Goal: Task Accomplishment & Management: Use online tool/utility

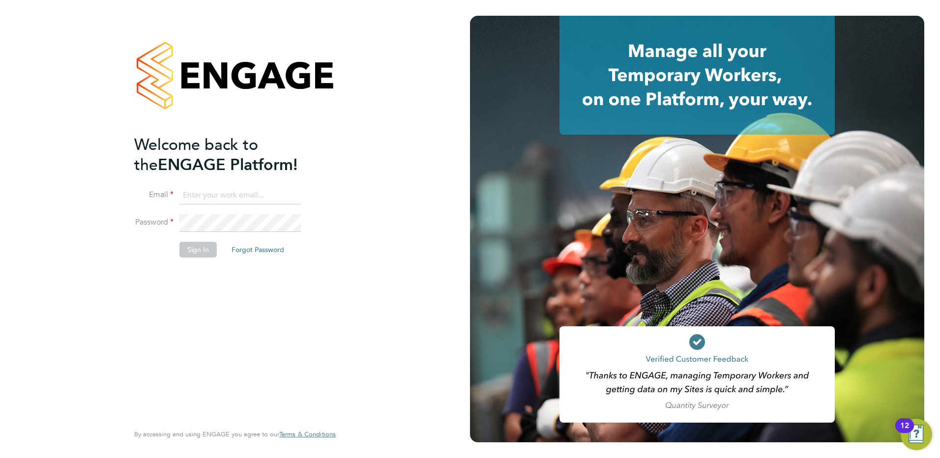
type input "[PERSON_NAME][EMAIL_ADDRESS][DOMAIN_NAME]"
click at [207, 253] on button "Sign In" at bounding box center [197, 250] width 37 height 16
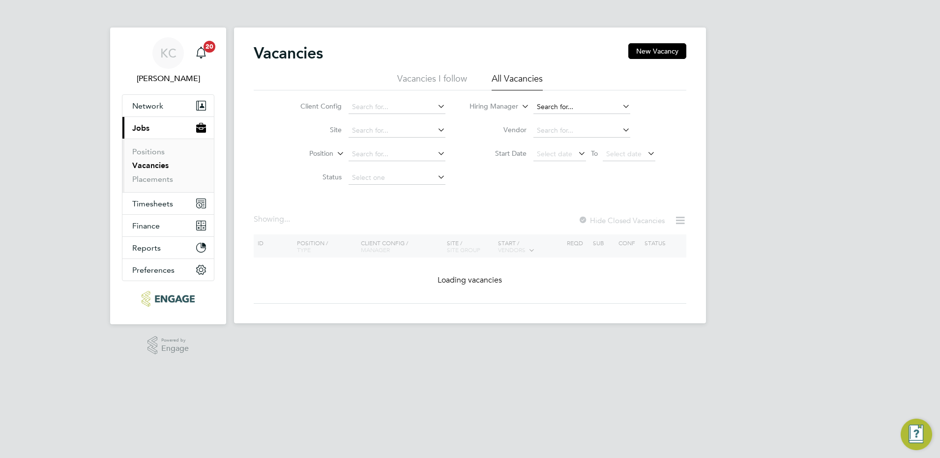
click at [598, 107] on input at bounding box center [581, 107] width 97 height 14
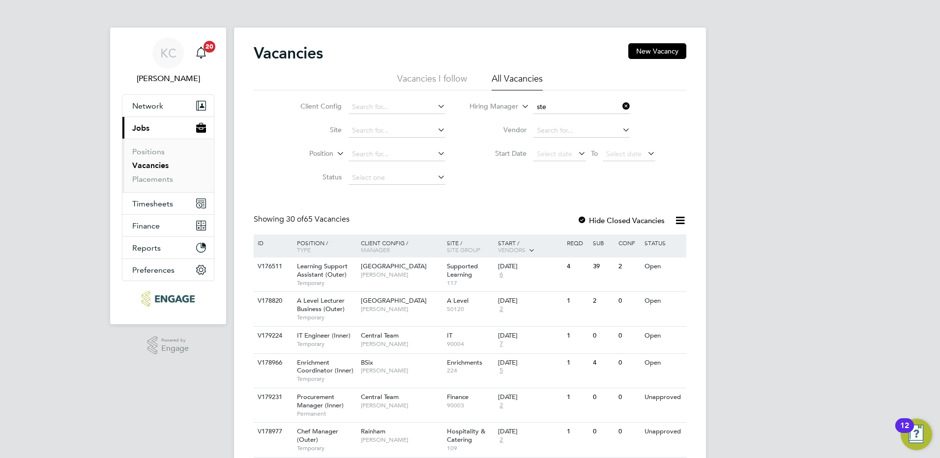
click at [564, 232] on li "Ste phen Brayshaw" at bounding box center [581, 237] width 98 height 13
type input "Stephen Brayshaw"
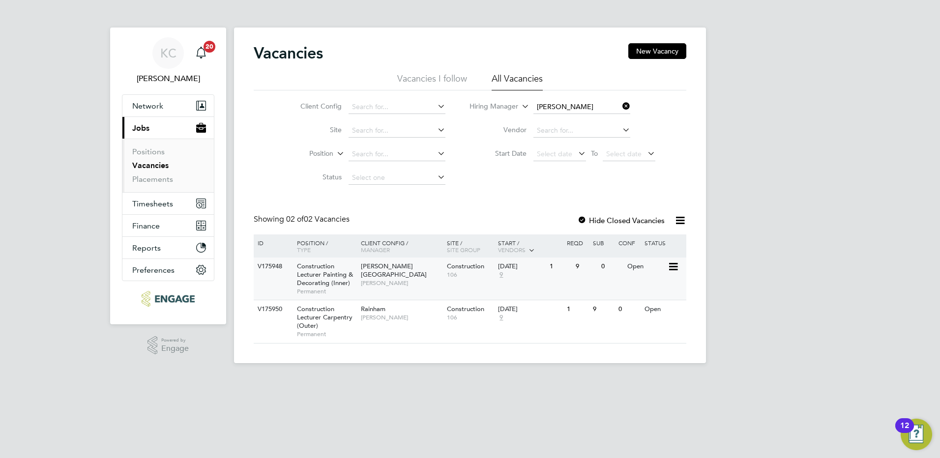
click at [394, 279] on span "Stephen Brayshaw" at bounding box center [401, 283] width 81 height 8
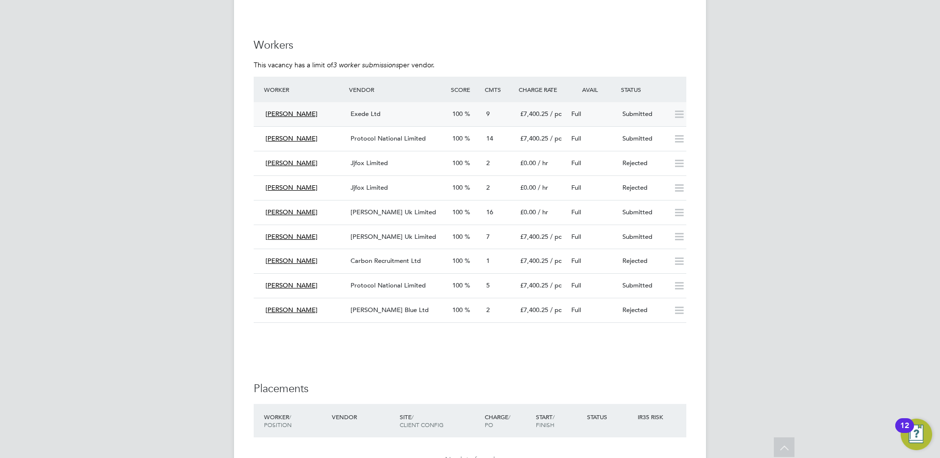
click at [372, 116] on span "Exede Ltd" at bounding box center [366, 114] width 30 height 8
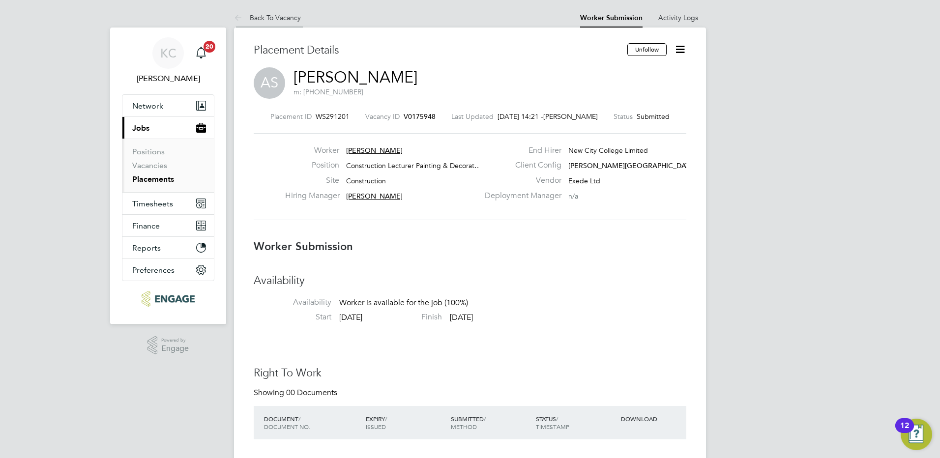
click at [256, 19] on link "Back To Vacancy" at bounding box center [267, 17] width 67 height 9
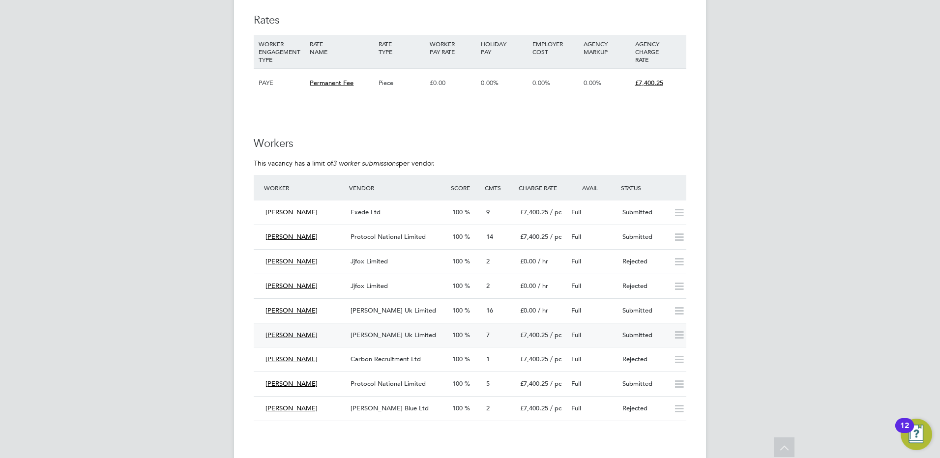
click at [299, 337] on span "Jason Mitchell" at bounding box center [291, 335] width 52 height 8
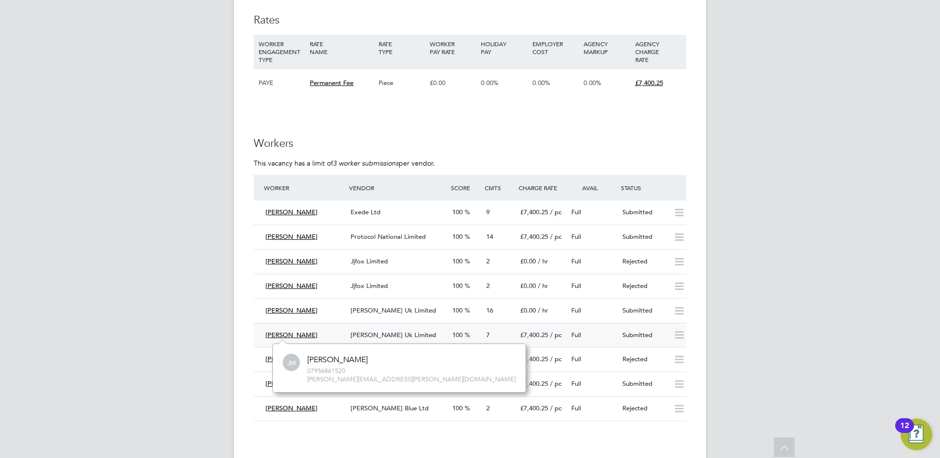
click at [407, 334] on span "Morgan Hunt Uk Limited" at bounding box center [394, 335] width 86 height 8
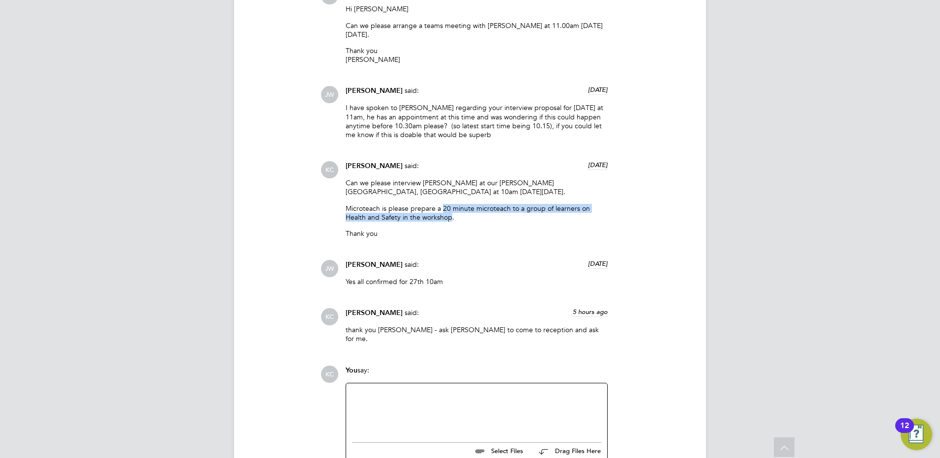
drag, startPoint x: 450, startPoint y: 217, endPoint x: 441, endPoint y: 210, distance: 10.9
click at [441, 210] on p "Microteach is please prepare a 20 minute microteach to a group of learners on H…" at bounding box center [477, 213] width 262 height 18
copy p "20 minute microteach to a group of learners on Health and Safety in the workshop"
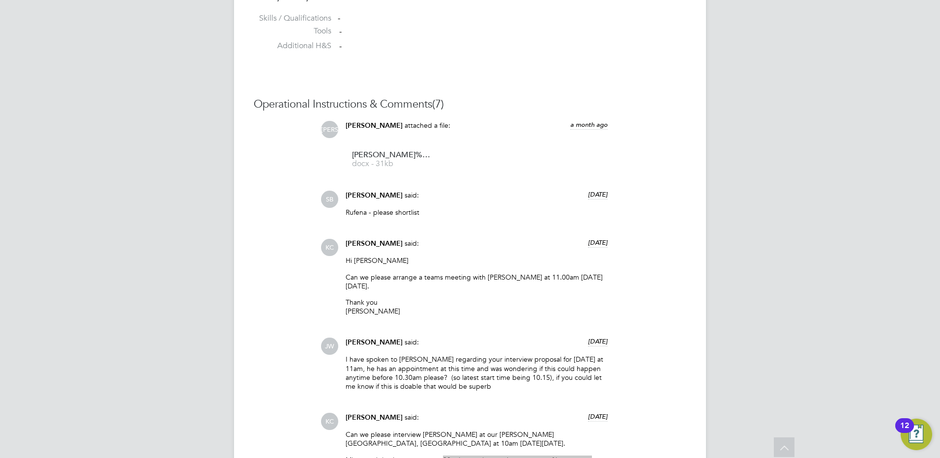
scroll to position [787, 0]
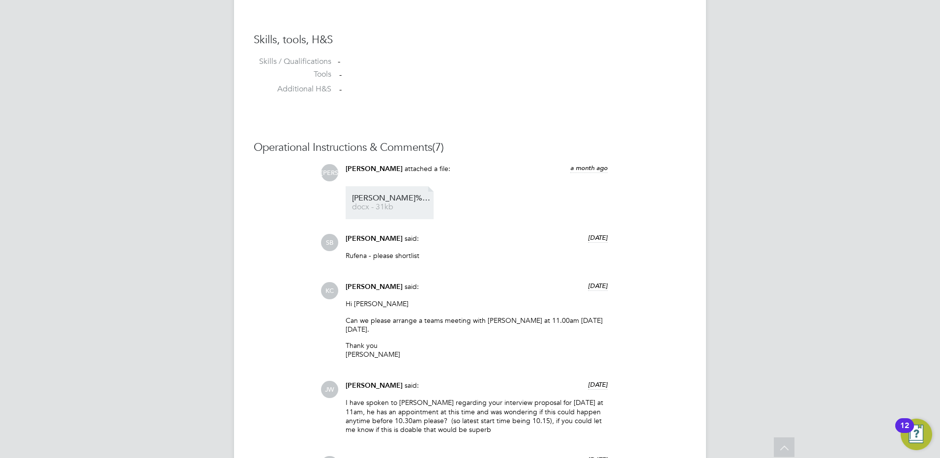
click at [392, 201] on span "Jason%20Mitchell%20Cv" at bounding box center [391, 198] width 79 height 7
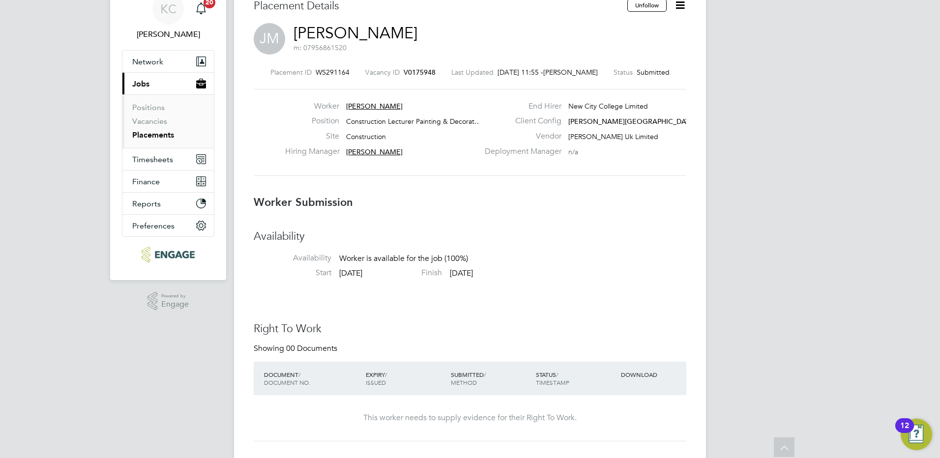
scroll to position [0, 0]
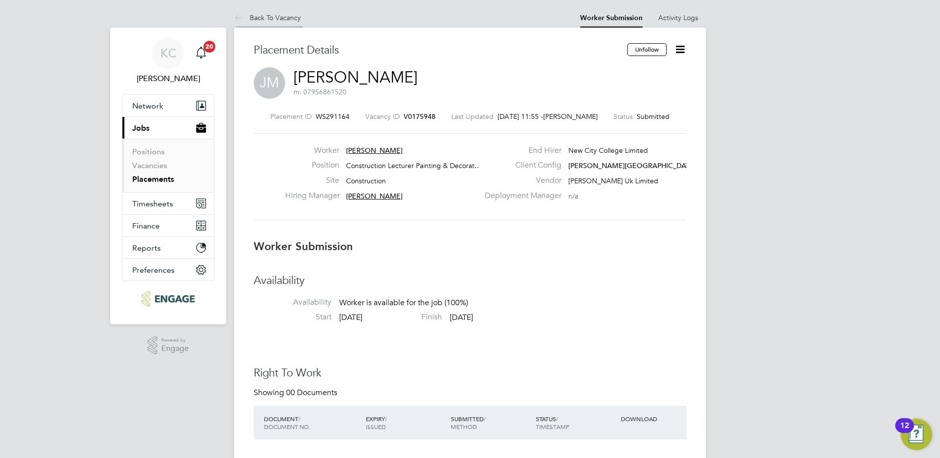
click at [274, 16] on link "Back To Vacancy" at bounding box center [267, 17] width 67 height 9
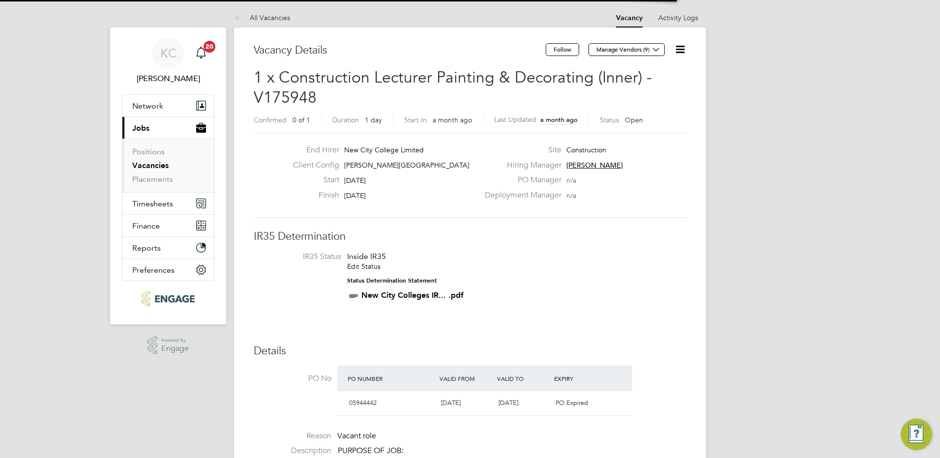
scroll to position [17, 92]
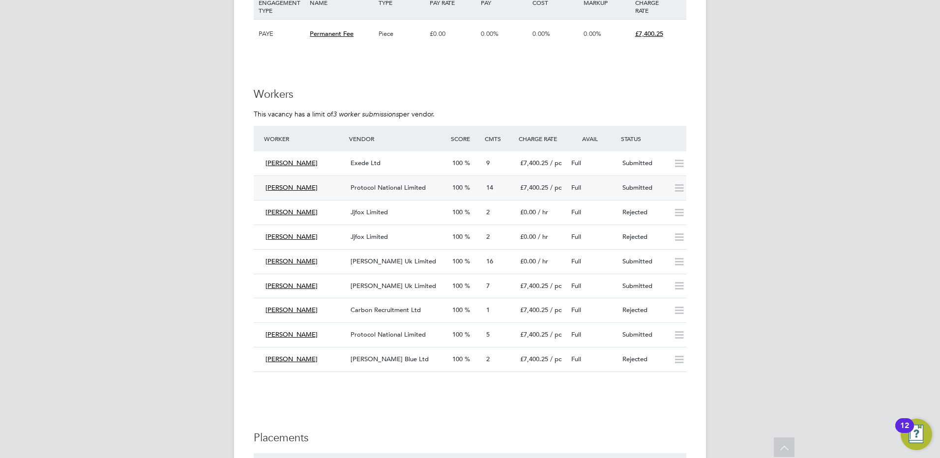
click at [402, 192] on div "Protocol National Limited" at bounding box center [398, 188] width 102 height 16
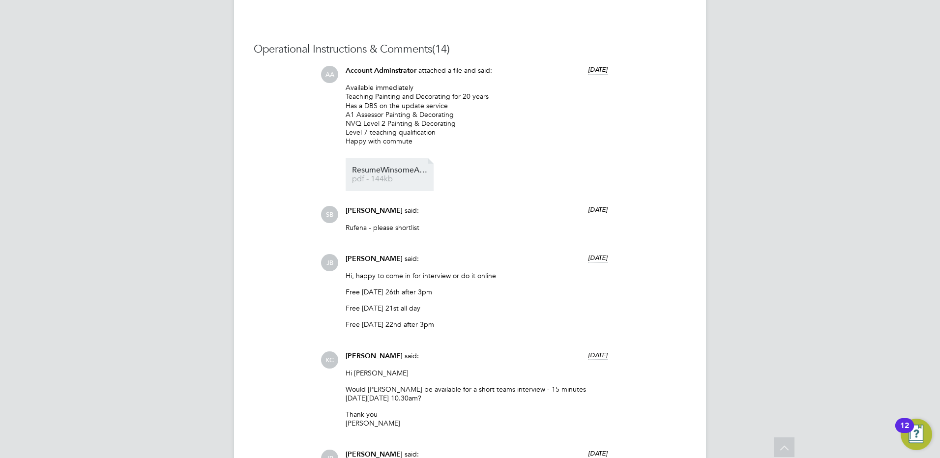
click at [386, 171] on span "ResumeWinsomeAngelaSteele" at bounding box center [391, 170] width 79 height 7
click at [408, 173] on span "ResumeWinsomeAngelaSteele" at bounding box center [391, 170] width 79 height 7
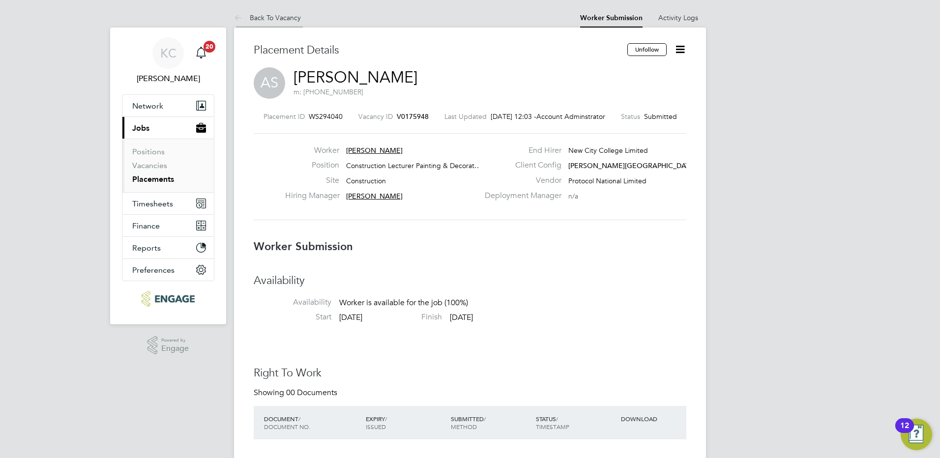
click at [273, 14] on link "Back To Vacancy" at bounding box center [267, 17] width 67 height 9
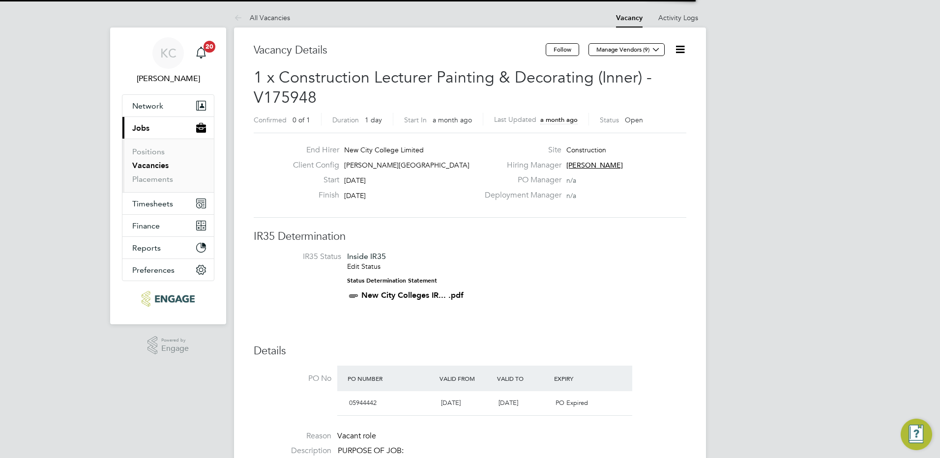
scroll to position [29, 69]
